Goal: Find specific page/section: Find specific page/section

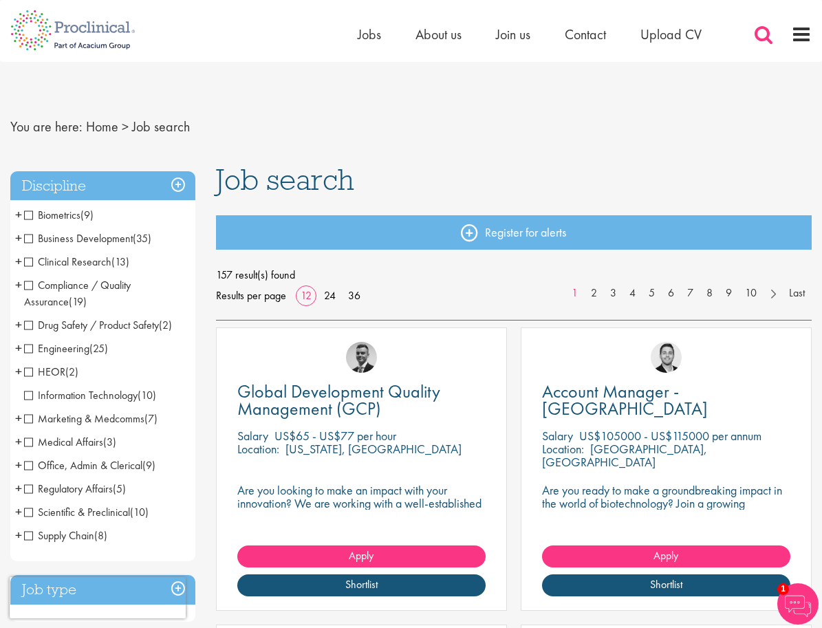
click at [763, 38] on span at bounding box center [764, 34] width 21 height 21
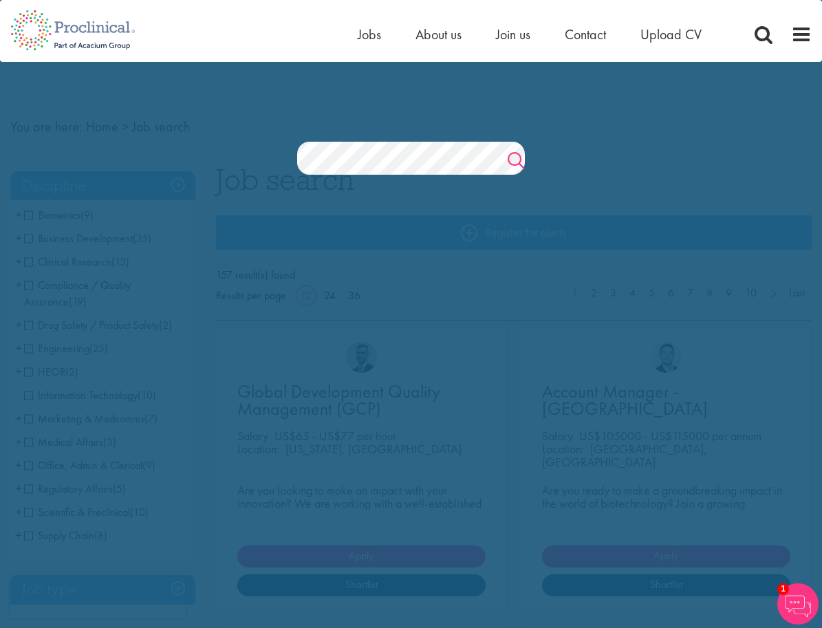
click at [511, 164] on link "Search" at bounding box center [516, 163] width 17 height 28
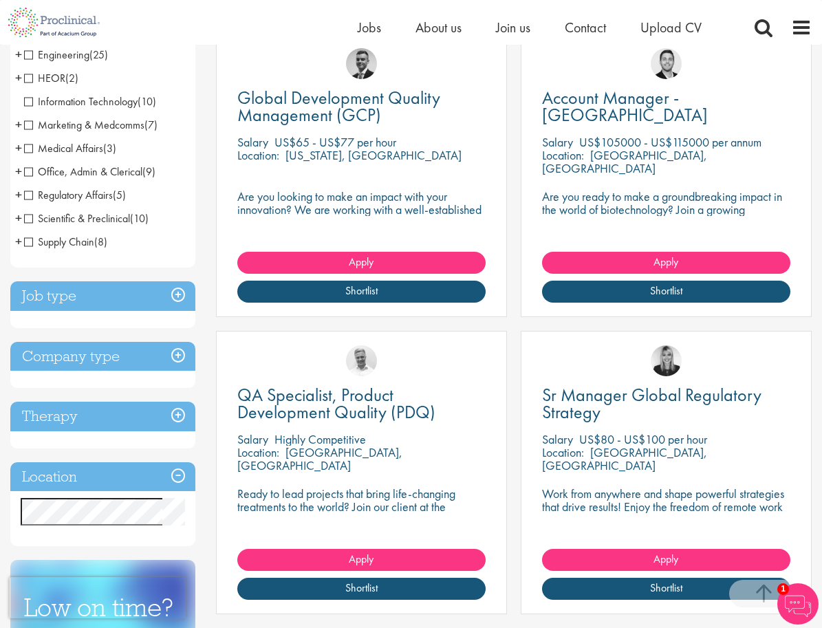
scroll to position [284, 0]
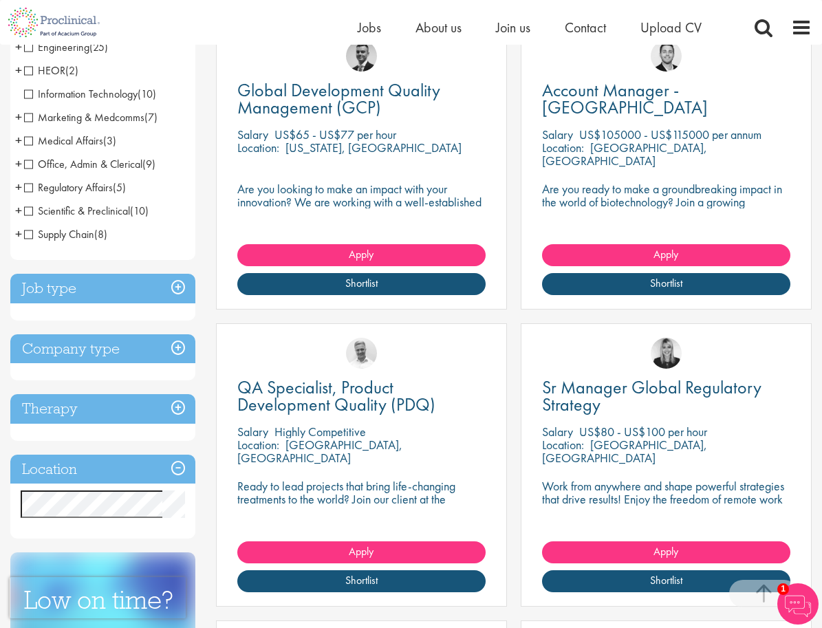
click at [179, 288] on h3 "Job type" at bounding box center [102, 289] width 185 height 30
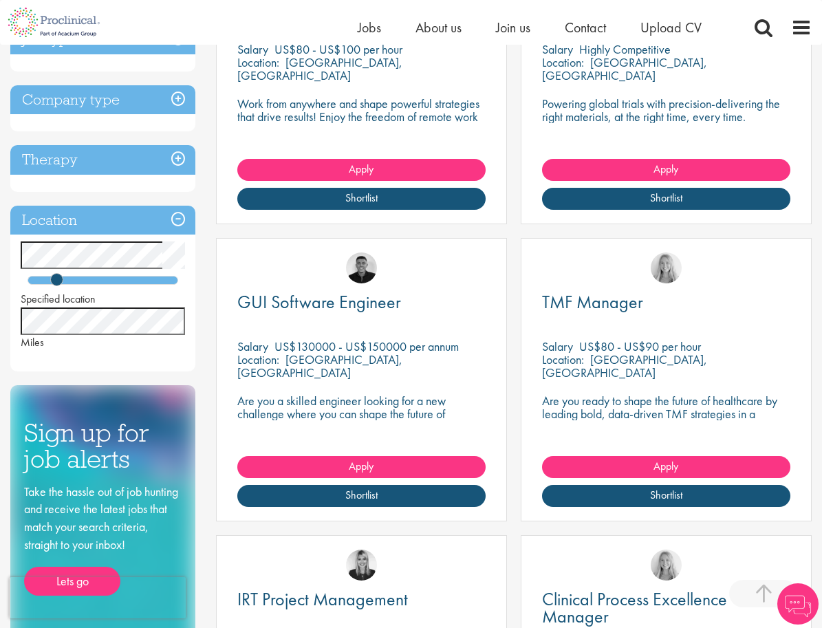
scroll to position [378, 0]
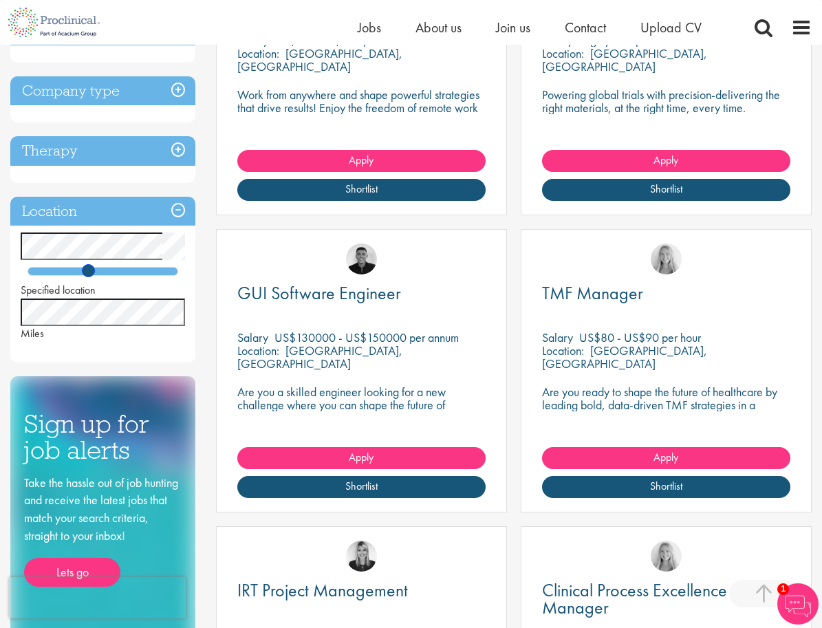
drag, startPoint x: 55, startPoint y: 272, endPoint x: 87, endPoint y: 272, distance: 32.3
click at [87, 272] on span at bounding box center [88, 270] width 13 height 13
